Goal: Information Seeking & Learning: Learn about a topic

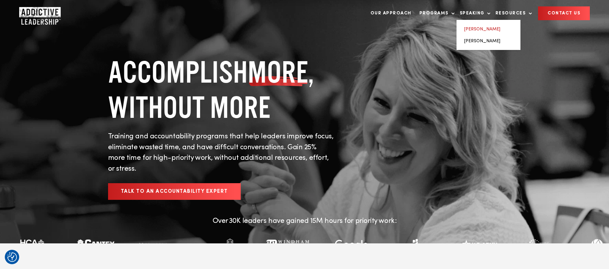
click at [482, 29] on link "[PERSON_NAME]" at bounding box center [482, 29] width 36 height 4
click at [481, 29] on link "[PERSON_NAME]" at bounding box center [482, 29] width 36 height 4
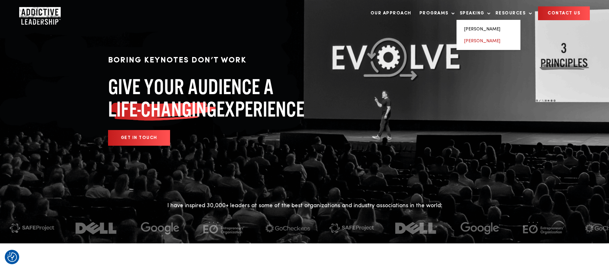
click at [489, 41] on link "[PERSON_NAME]" at bounding box center [482, 41] width 36 height 4
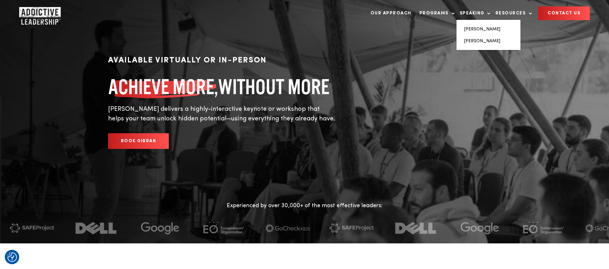
click at [481, 36] on ul "Michael Brody-Waite Gibran Khan" at bounding box center [489, 35] width 64 height 30
click at [482, 41] on link "[PERSON_NAME]" at bounding box center [482, 41] width 36 height 4
click at [480, 42] on link "[PERSON_NAME]" at bounding box center [482, 41] width 36 height 4
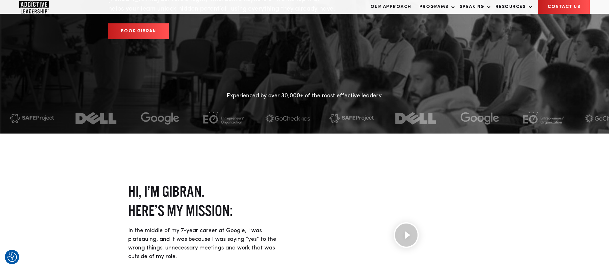
scroll to position [178, 0]
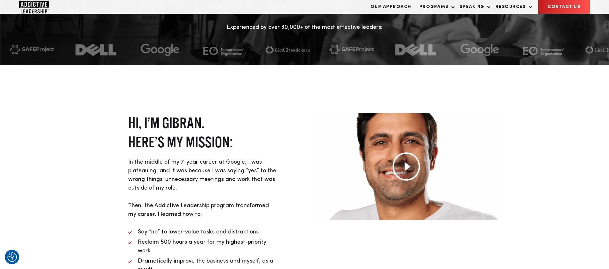
click at [410, 168] on img at bounding box center [406, 166] width 28 height 28
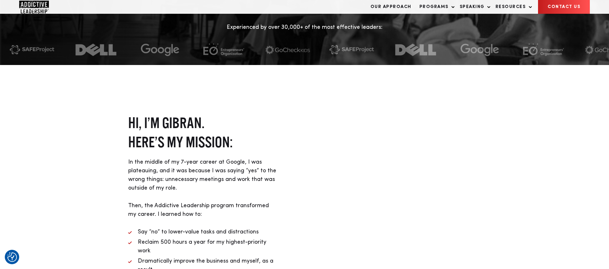
click at [541, 153] on div "Hi, I’m Gibran. Here’s my mission: In the middle of my 7-year career at Google,…" at bounding box center [304, 224] width 609 height 318
